Goal: Transaction & Acquisition: Purchase product/service

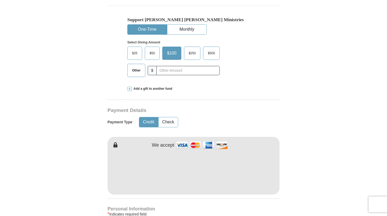
scroll to position [163, 0]
click at [155, 50] on span "$50" at bounding box center [152, 53] width 11 height 8
click at [0, 0] on input "$50" at bounding box center [0, 0] width 0 height 0
click at [290, 165] on form "Already have an account? Sign in for faster giving. Don't have an account? Crea…" at bounding box center [194, 182] width 302 height 649
click at [320, 164] on form "Already have an account? Sign in for faster giving. Don't have an account? Crea…" at bounding box center [194, 182] width 302 height 649
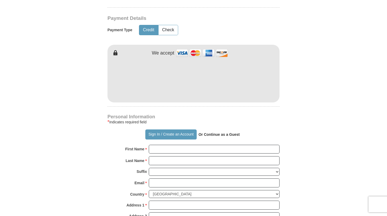
scroll to position [267, 0]
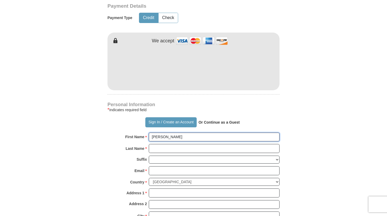
type input "[PERSON_NAME]"
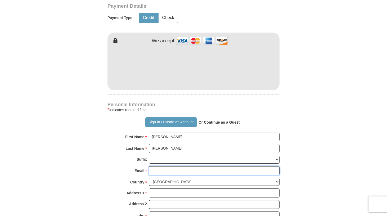
type input "[EMAIL_ADDRESS][DOMAIN_NAME]"
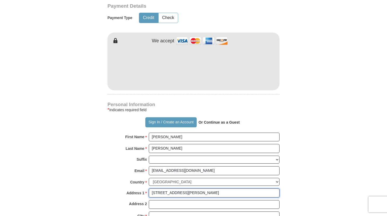
type input "[STREET_ADDRESS][PERSON_NAME]"
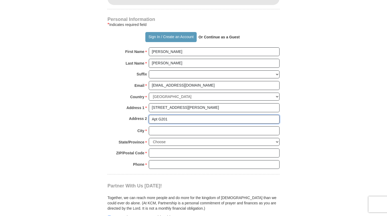
scroll to position [362, 0]
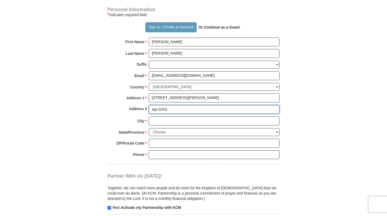
type input "Apt G201"
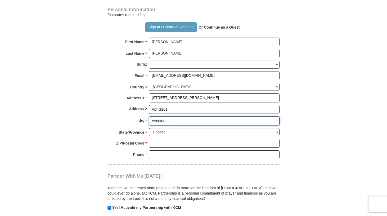
type input "Aventura"
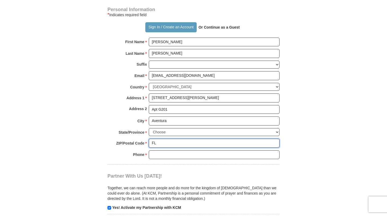
type input "FL"
type input "703380"
type input "7033805834"
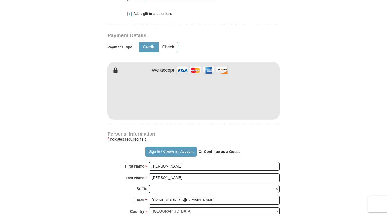
scroll to position [230, 0]
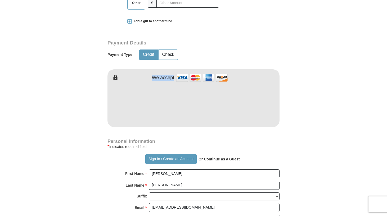
drag, startPoint x: 386, startPoint y: 74, endPoint x: 385, endPoint y: 61, distance: 12.7
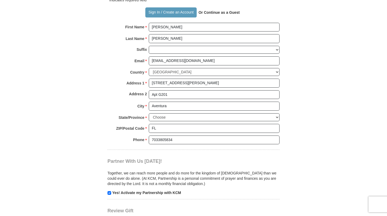
scroll to position [380, 0]
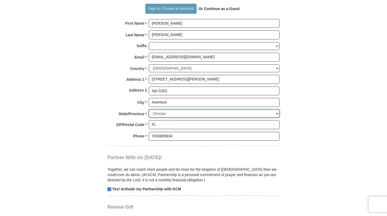
select select "FL"
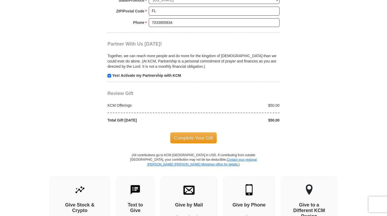
scroll to position [497, 0]
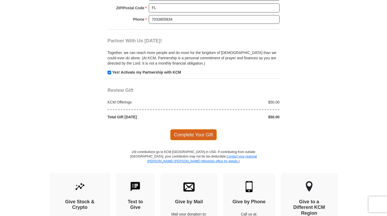
click at [202, 129] on span "Complete Your Gift" at bounding box center [193, 134] width 47 height 11
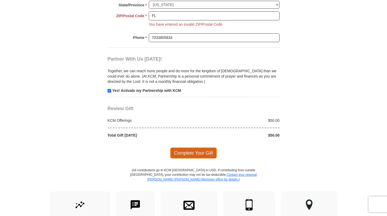
scroll to position [489, 0]
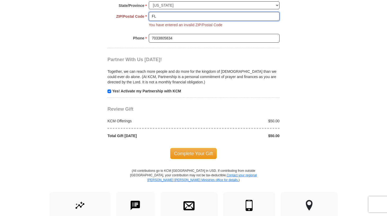
click at [162, 13] on input "FL" at bounding box center [214, 16] width 131 height 9
type input "F"
type input "33160"
click at [193, 148] on span "Complete Your Gift" at bounding box center [193, 153] width 47 height 11
